Goal: Transaction & Acquisition: Purchase product/service

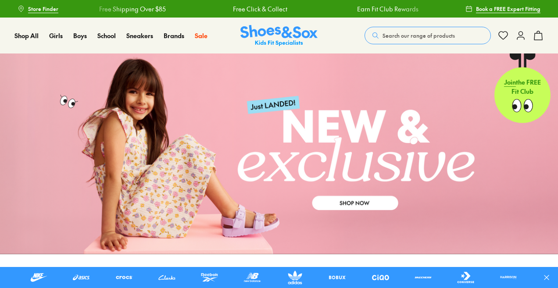
click at [419, 34] on span "Search our range of products" at bounding box center [419, 36] width 72 height 8
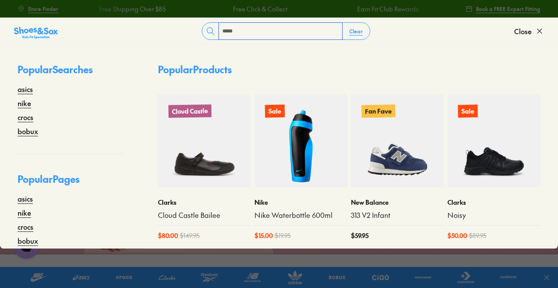
type input "*****"
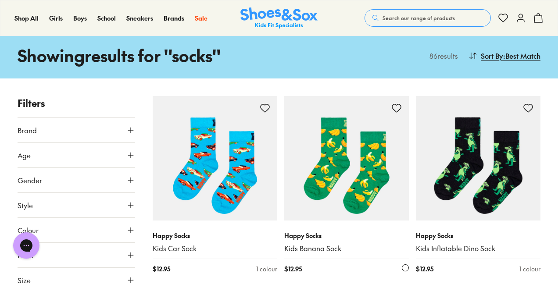
scroll to position [219, 0]
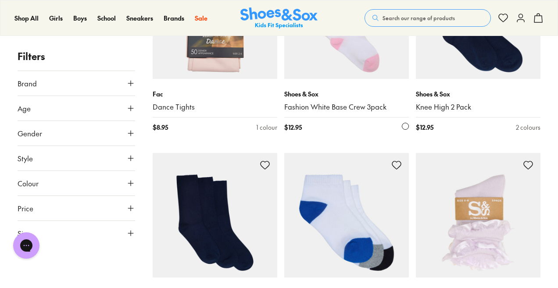
scroll to position [3465, 0]
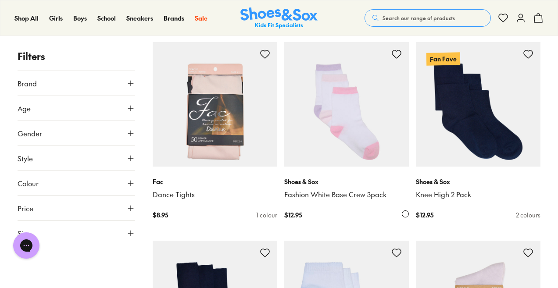
click at [360, 122] on img at bounding box center [346, 104] width 125 height 125
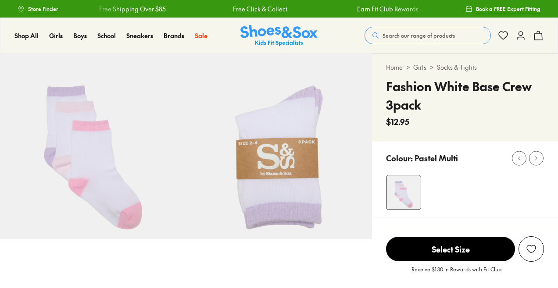
select select "*"
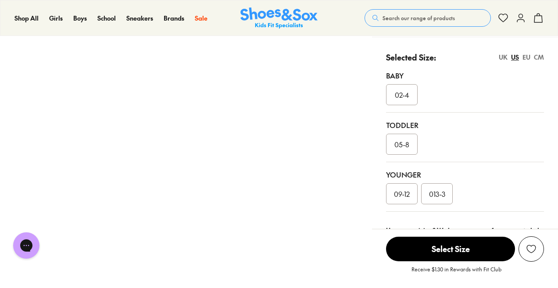
scroll to position [219, 0]
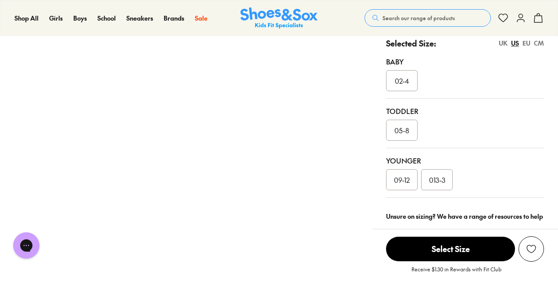
click at [409, 179] on span "09-12" at bounding box center [402, 180] width 16 height 11
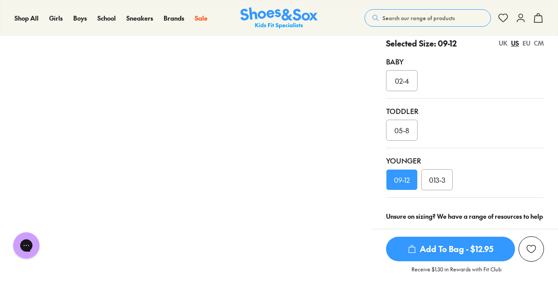
scroll to position [307, 0]
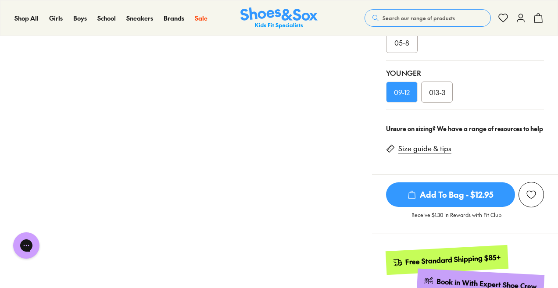
click at [453, 192] on span "Add To Bag - $12.95" at bounding box center [450, 194] width 129 height 25
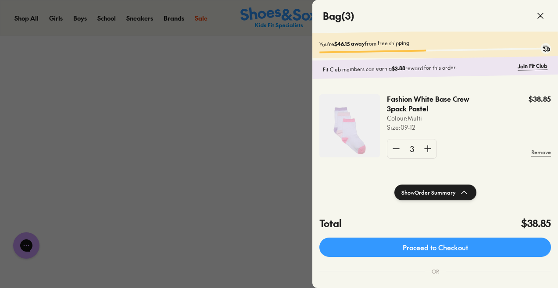
scroll to position [0, 0]
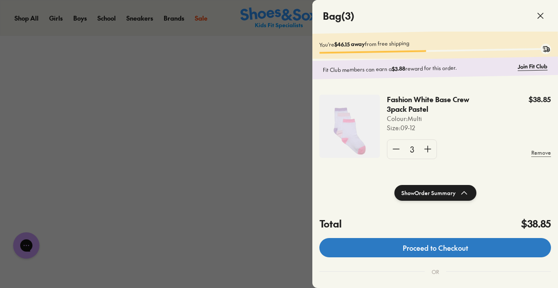
click at [467, 254] on link "Proceed to Checkout" at bounding box center [435, 247] width 232 height 19
